Goal: Information Seeking & Learning: Learn about a topic

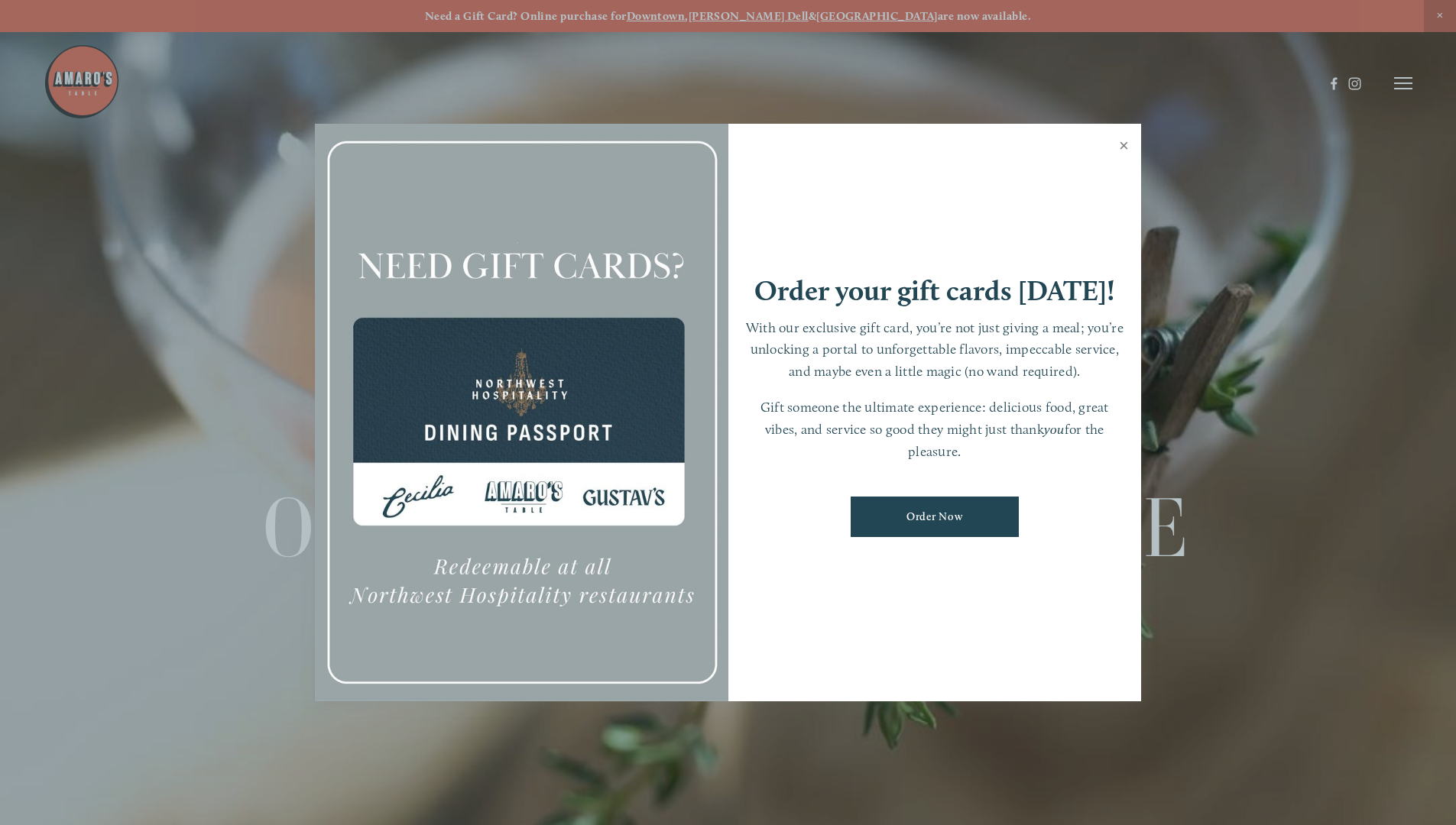
click at [958, 149] on link "Close" at bounding box center [1123, 147] width 30 height 43
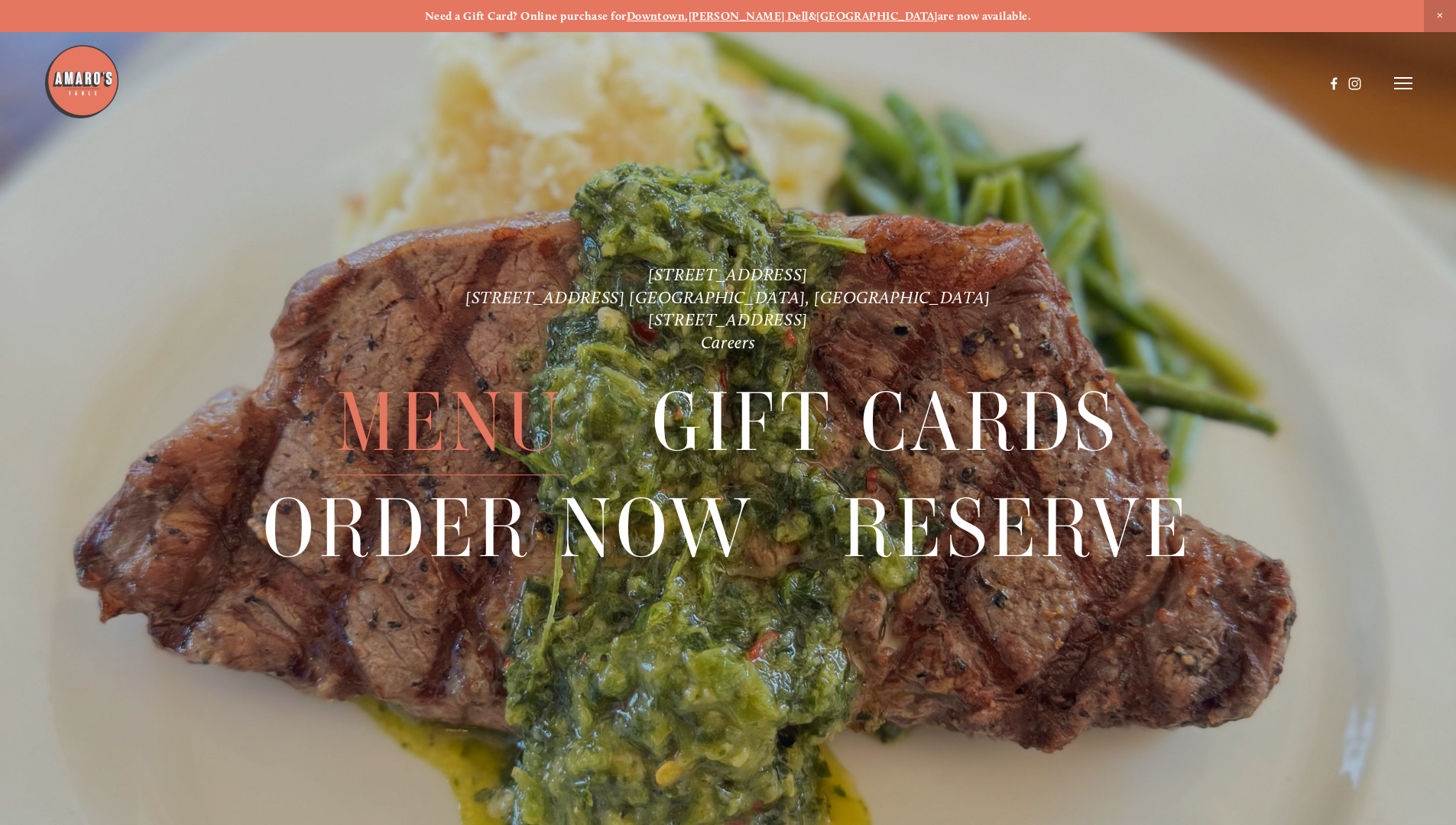
click at [498, 421] on span "Menu" at bounding box center [450, 422] width 228 height 106
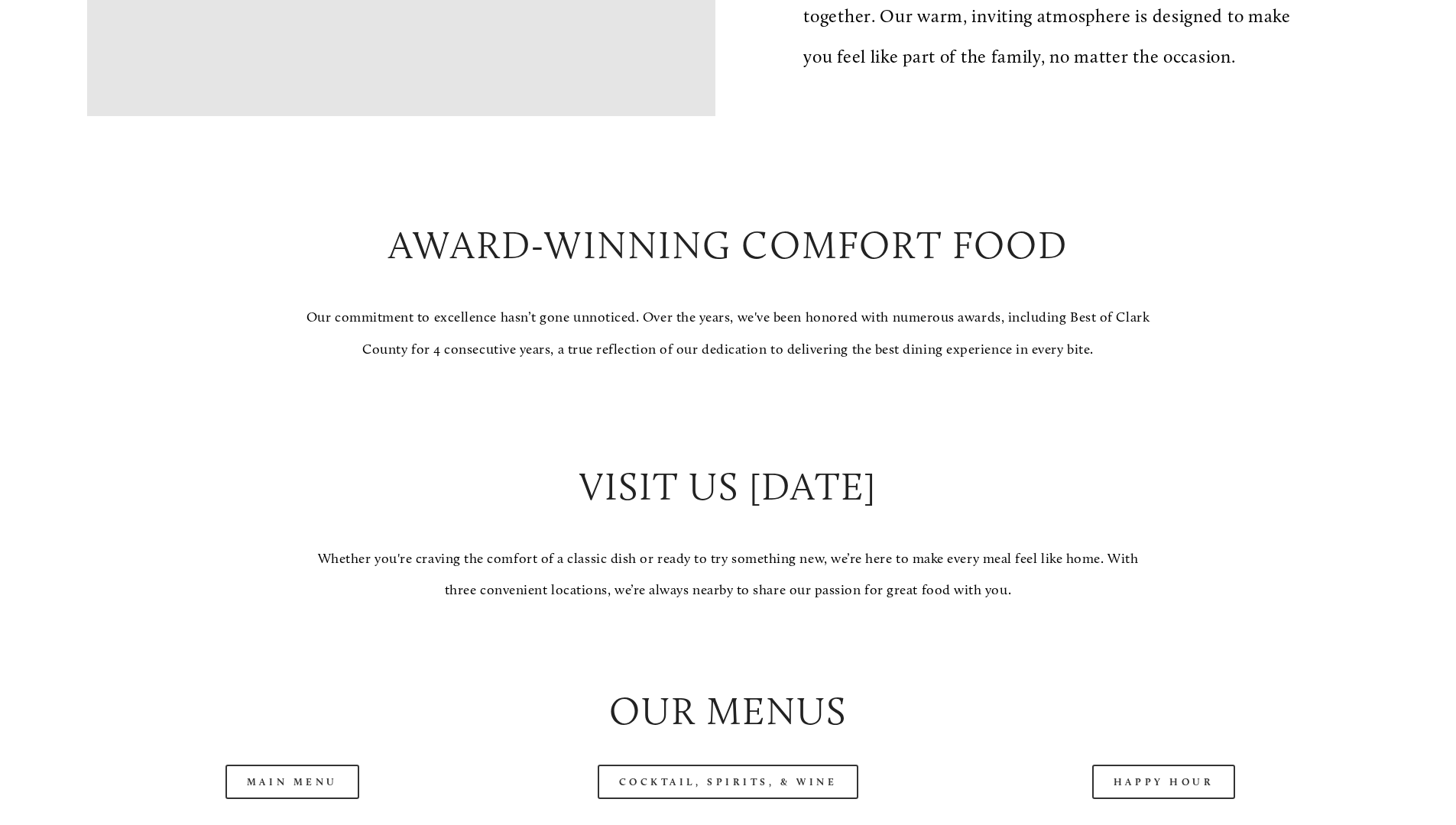
scroll to position [1622, 0]
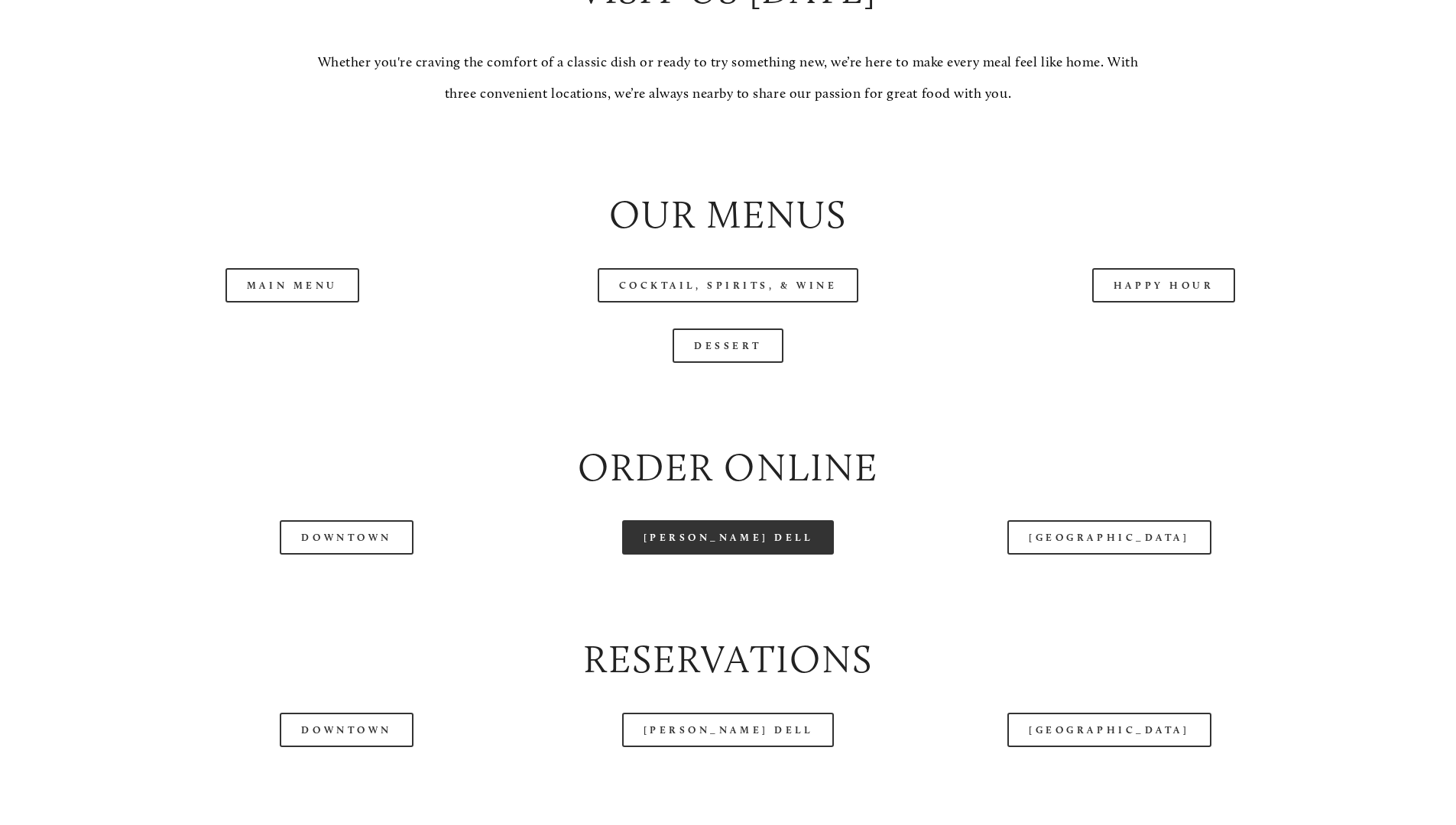
click at [717, 554] on link "[PERSON_NAME] Dell" at bounding box center [728, 537] width 213 height 34
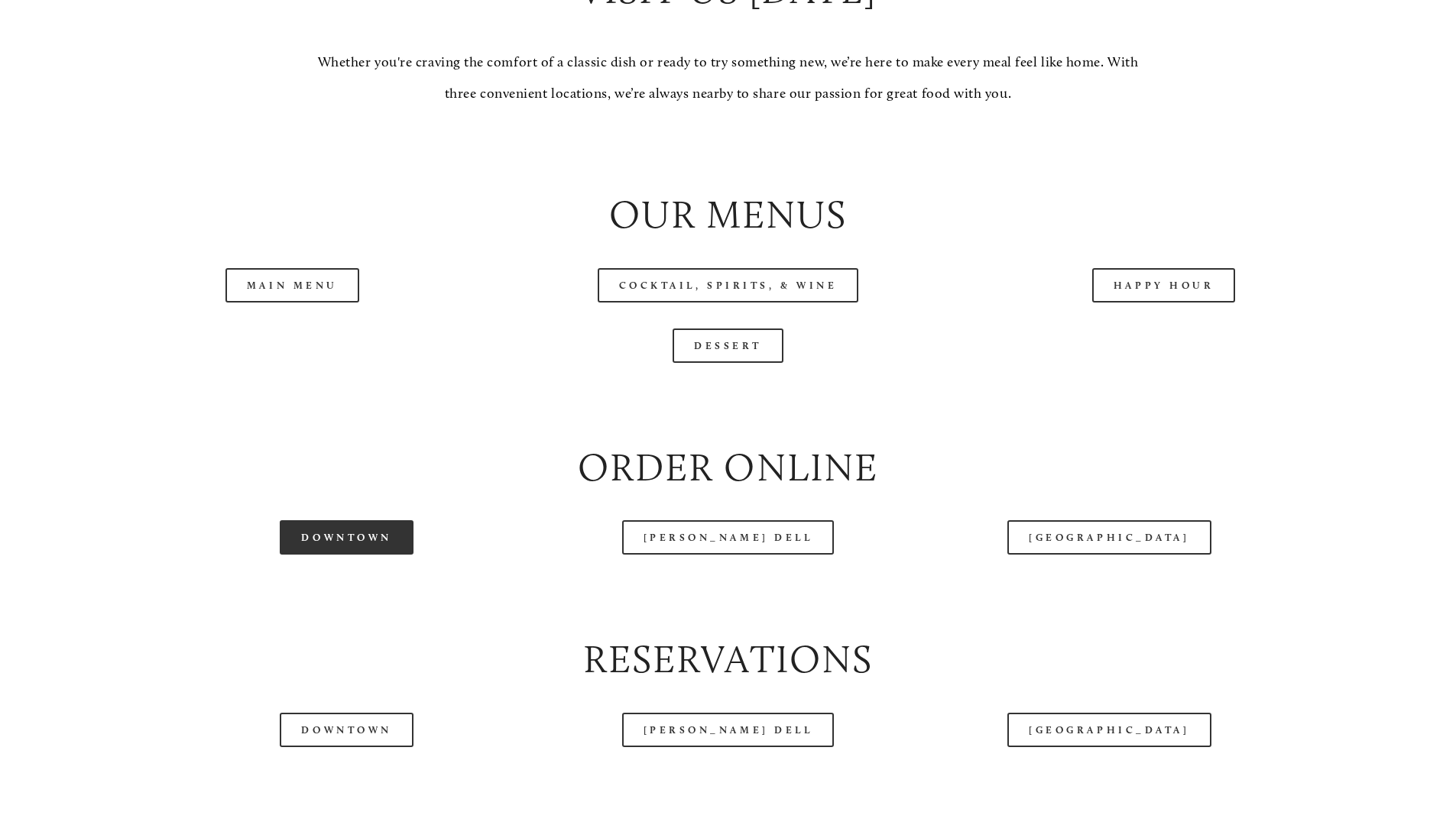
click at [363, 554] on link "Downtown" at bounding box center [347, 537] width 133 height 34
click at [348, 554] on link "Downtown" at bounding box center [347, 537] width 133 height 34
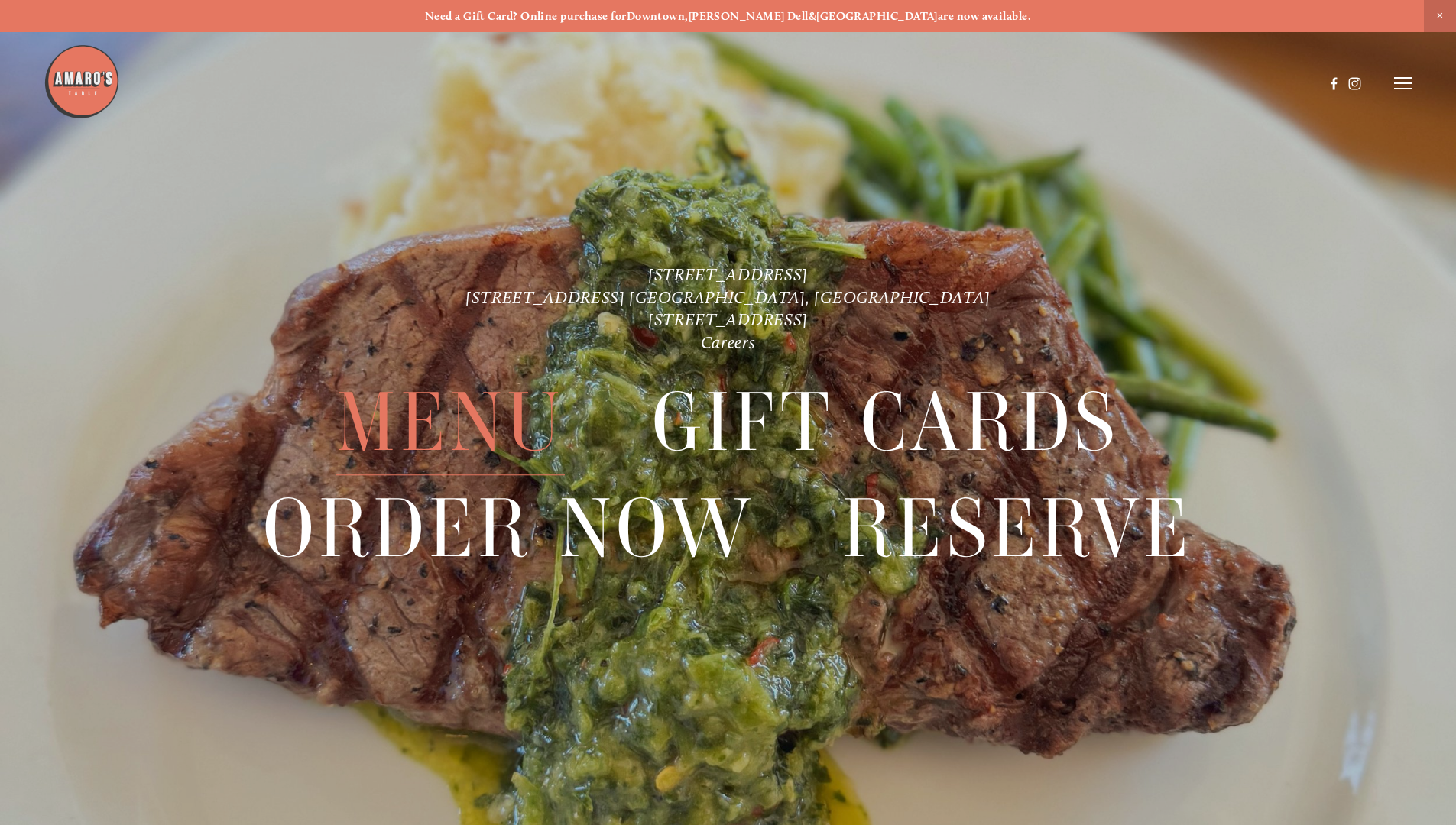
click at [433, 419] on span "Menu" at bounding box center [450, 422] width 228 height 106
